Goal: Information Seeking & Learning: Find specific fact

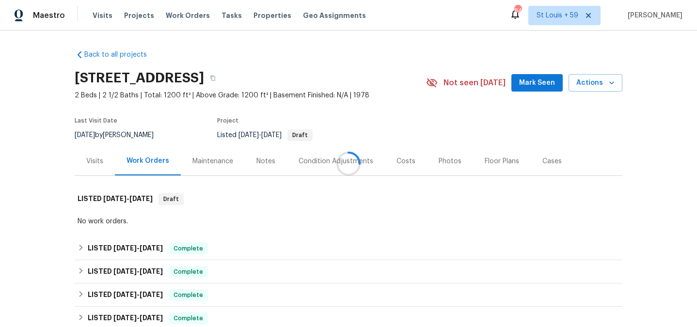
click at [98, 16] on span "Visits" at bounding box center [103, 16] width 20 height 10
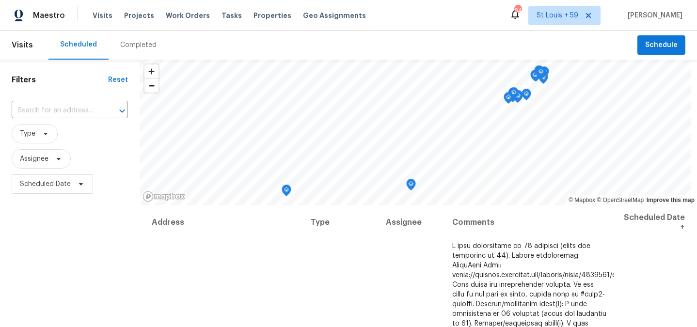
click at [135, 42] on div "Completed" at bounding box center [138, 45] width 36 height 10
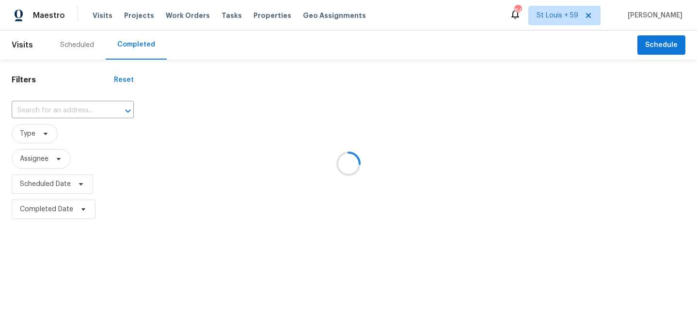
click at [41, 134] on div at bounding box center [348, 163] width 697 height 327
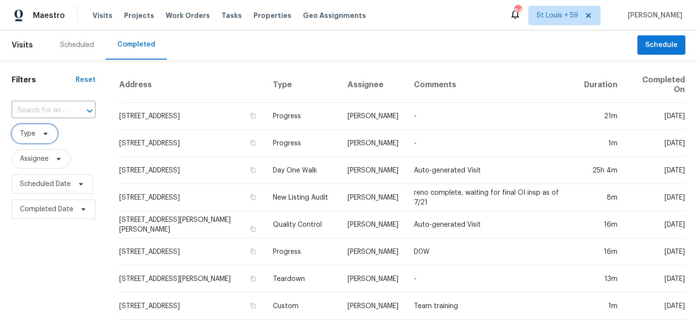
click at [42, 134] on icon at bounding box center [46, 134] width 8 height 8
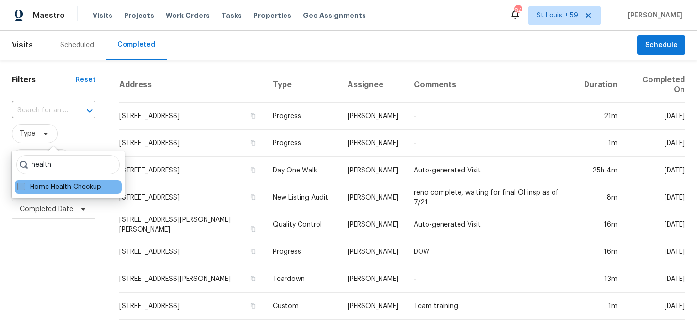
type input "health"
click at [45, 188] on label "Home Health Checkup" at bounding box center [59, 187] width 84 height 10
click at [24, 188] on input "Home Health Checkup" at bounding box center [20, 185] width 6 height 6
checkbox input "true"
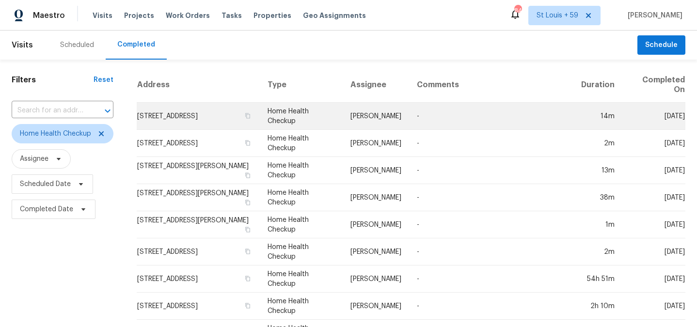
click at [311, 113] on td "Home Health Checkup" at bounding box center [301, 116] width 83 height 27
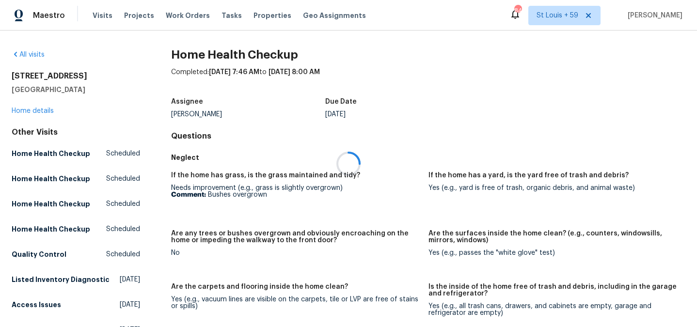
click at [36, 57] on div at bounding box center [348, 163] width 697 height 327
click at [253, 174] on div at bounding box center [348, 163] width 697 height 327
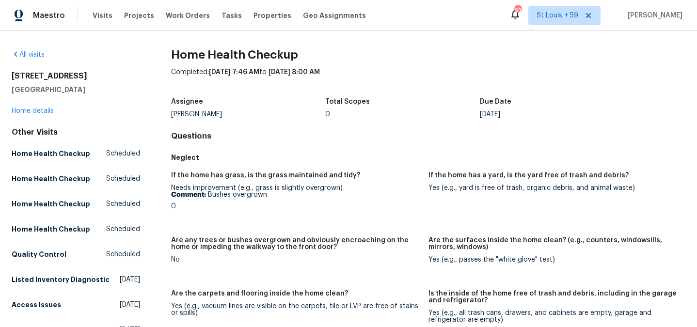
scroll to position [2, 0]
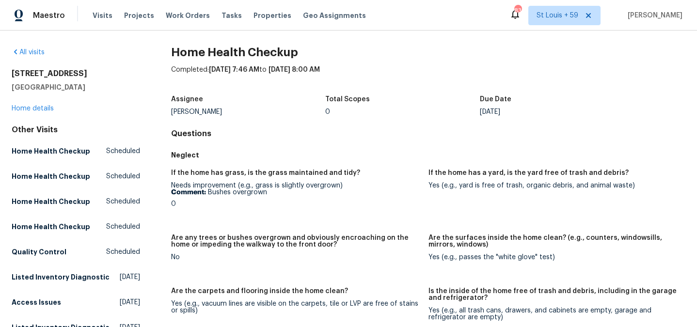
click at [260, 168] on div "If the home has grass, is the grass maintained and tidy? Needs improvement (e.g…" at bounding box center [428, 329] width 514 height 331
click at [260, 175] on h5 "If the home has grass, is the grass maintained and tidy?" at bounding box center [265, 173] width 189 height 7
copy h5 "If the home has grass, is the grass maintained and tidy?"
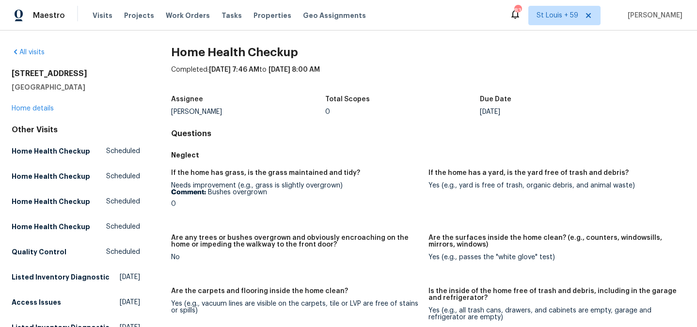
click at [487, 176] on div "If the home has a yard, is the yard free of trash and debris?" at bounding box center [552, 176] width 249 height 13
copy h5 "If the home has a yard, is the yard free of trash and debris?"
